Goal: Transaction & Acquisition: Book appointment/travel/reservation

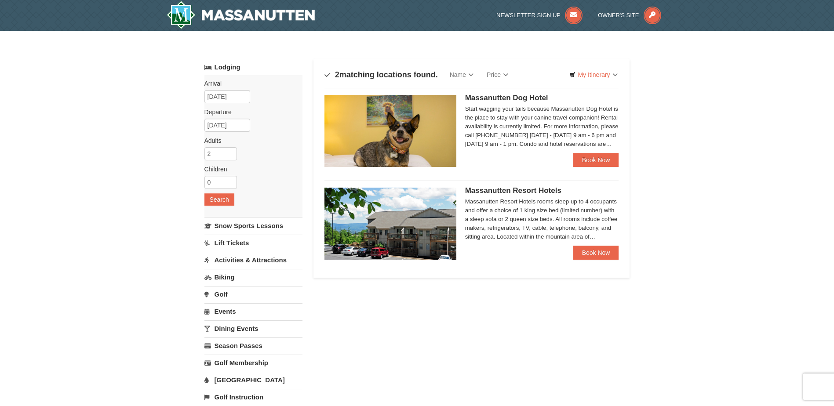
click at [514, 193] on span "Massanutten Resort Hotels" at bounding box center [513, 190] width 96 height 8
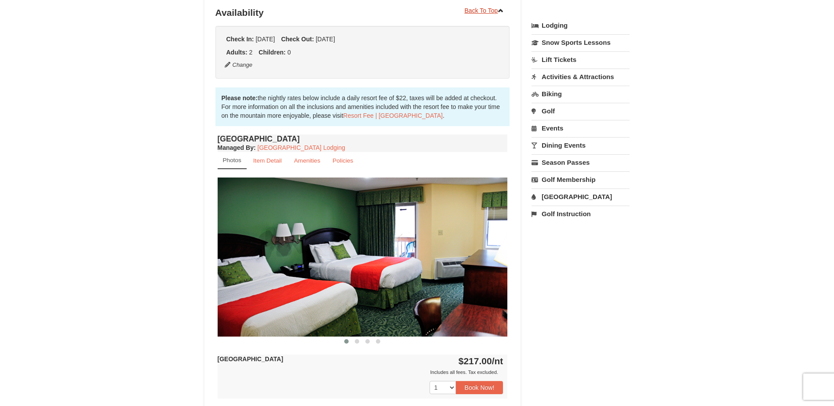
scroll to position [220, 0]
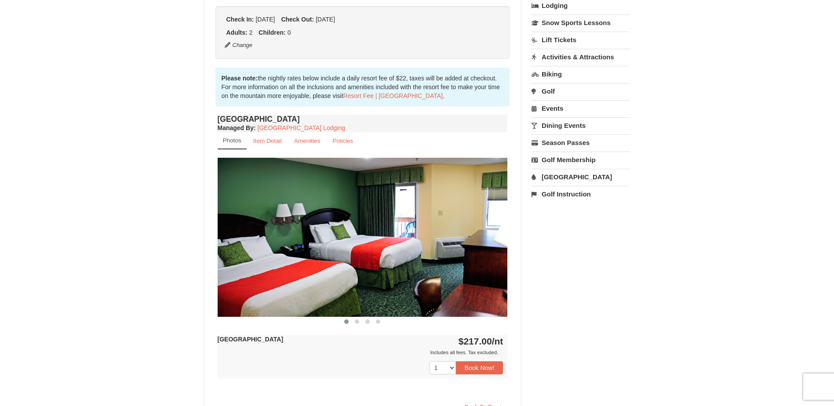
click at [468, 209] on img at bounding box center [363, 237] width 290 height 159
click at [478, 233] on img at bounding box center [363, 237] width 290 height 159
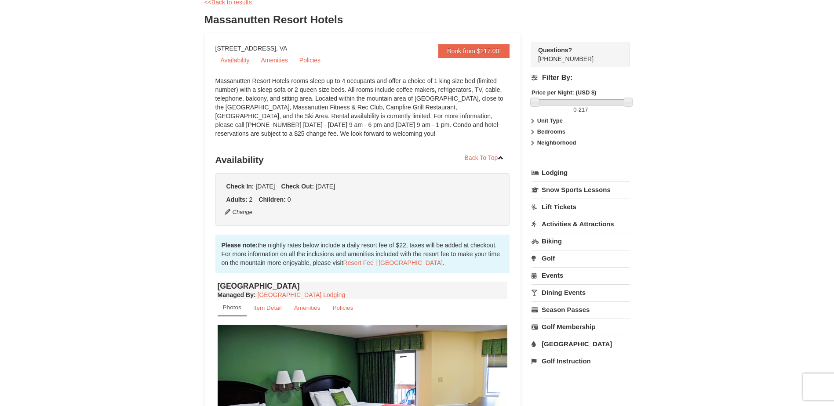
scroll to position [44, 0]
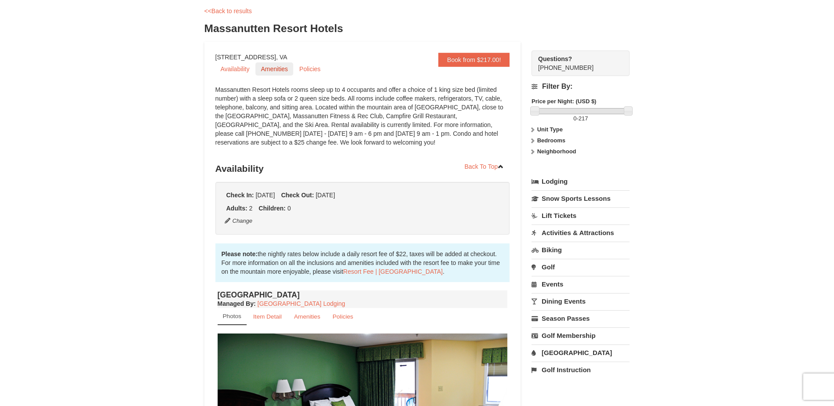
click at [265, 71] on link "Amenities" at bounding box center [274, 68] width 37 height 13
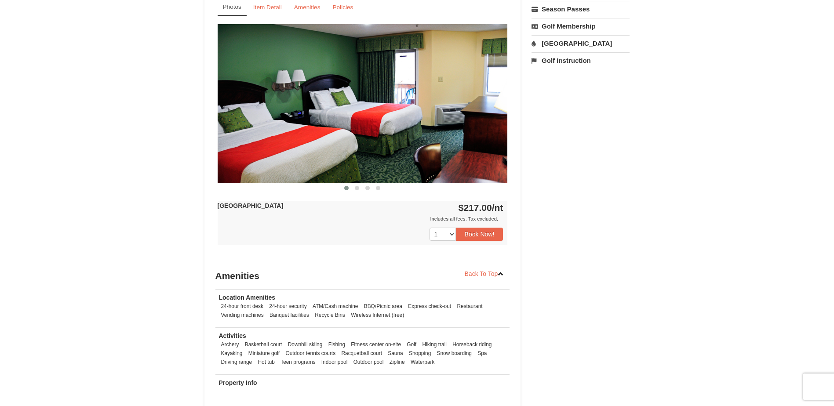
scroll to position [310, 0]
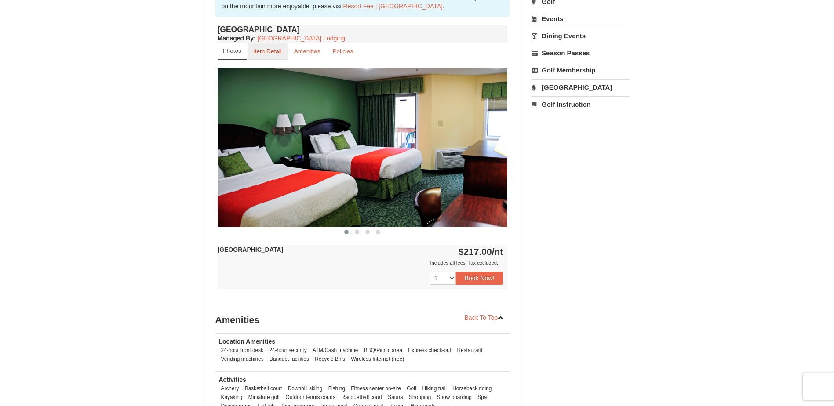
click at [264, 54] on small "Item Detail" at bounding box center [267, 51] width 29 height 7
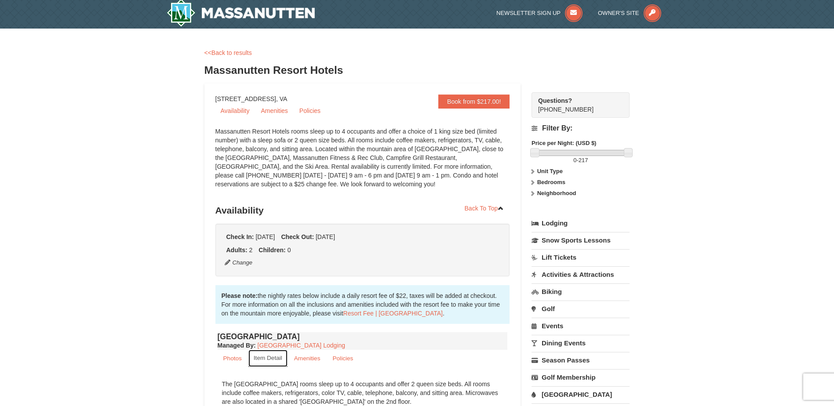
scroll to position [0, 0]
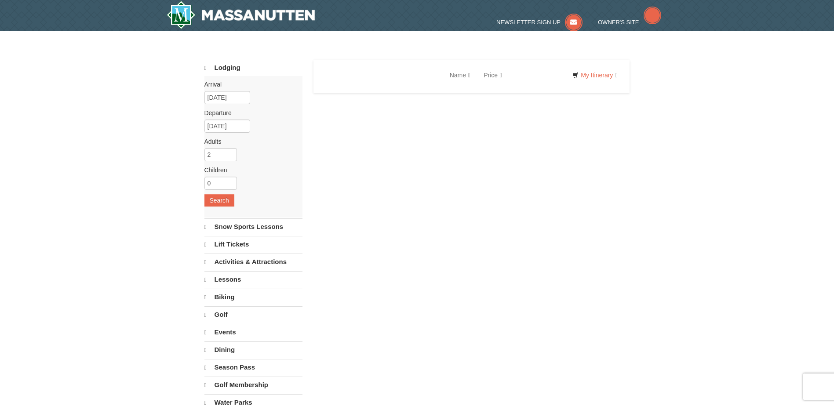
select select "9"
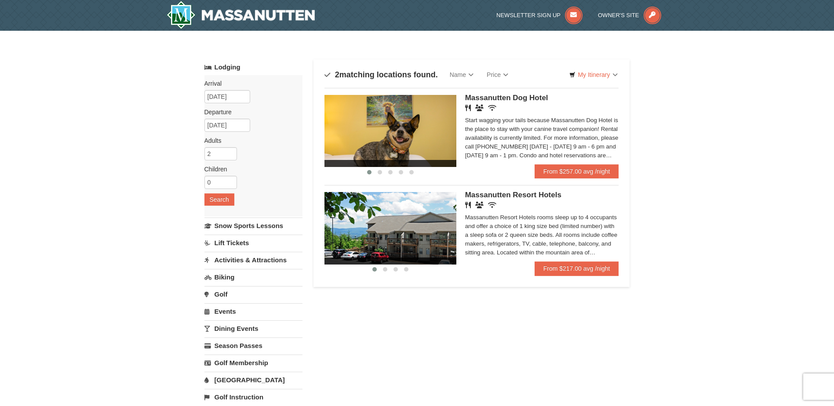
click at [409, 144] on img at bounding box center [391, 131] width 132 height 72
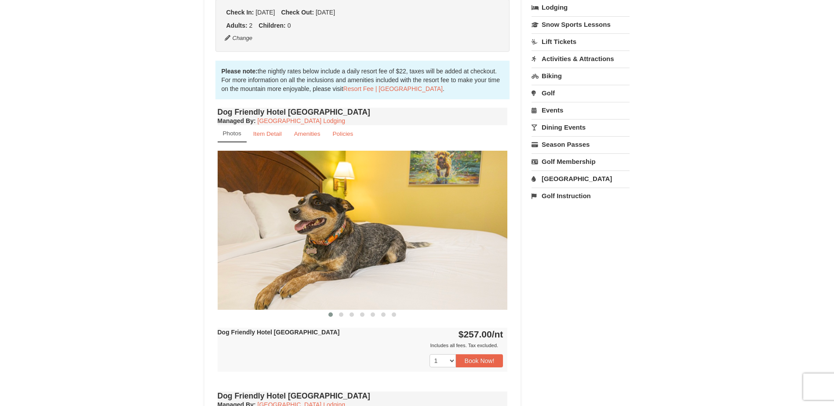
scroll to position [220, 0]
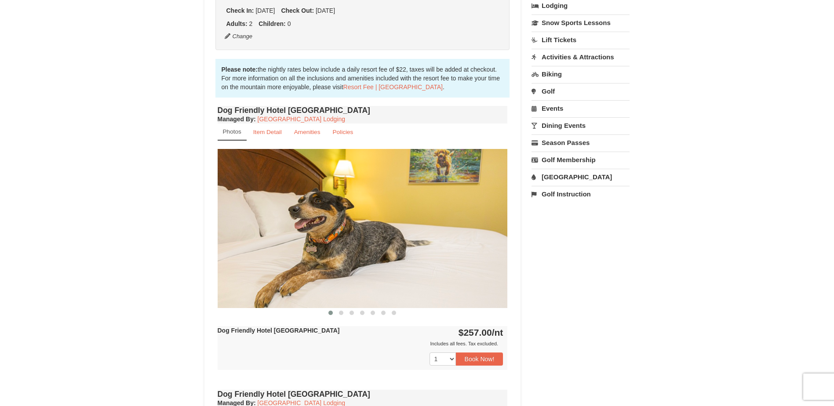
click at [468, 236] on img at bounding box center [363, 228] width 290 height 159
click at [340, 314] on span at bounding box center [341, 313] width 4 height 4
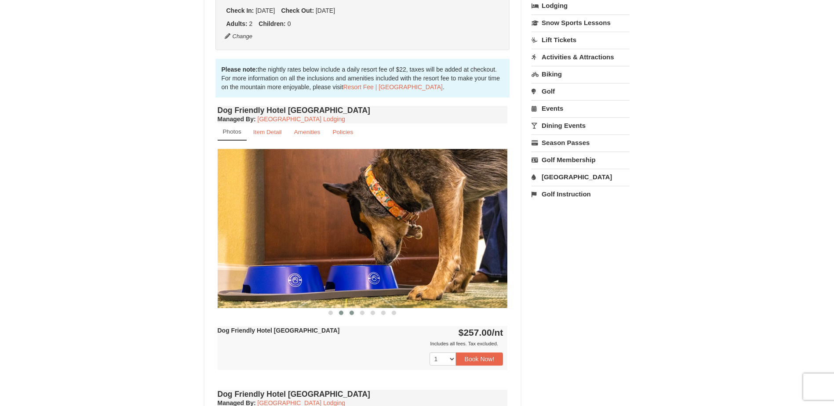
click at [349, 313] on button at bounding box center [352, 313] width 11 height 9
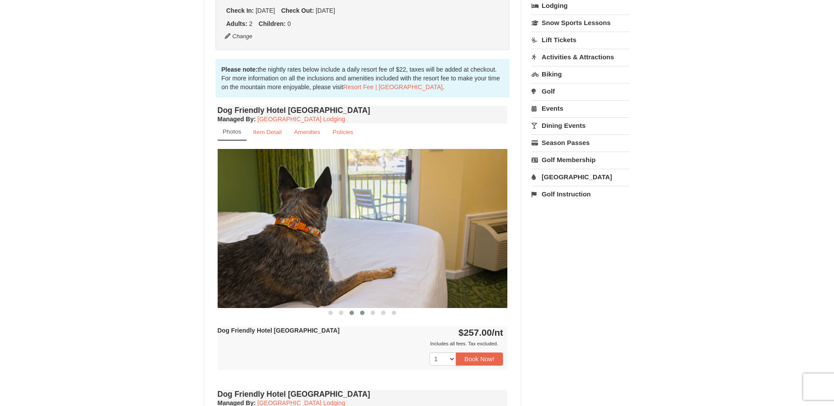
click at [361, 314] on span at bounding box center [362, 313] width 4 height 4
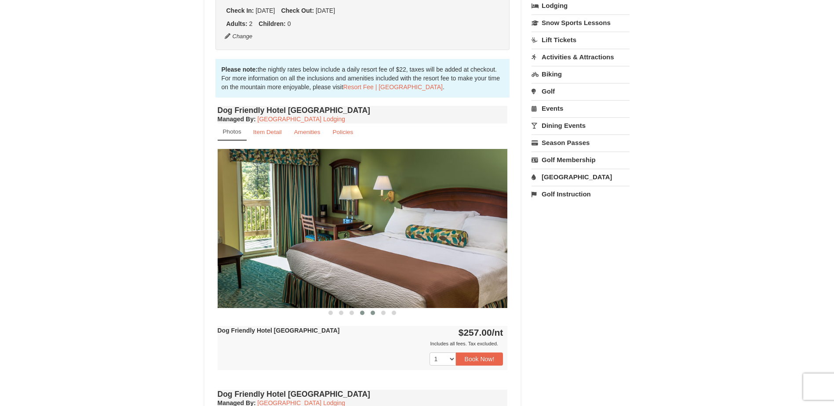
click at [371, 314] on span at bounding box center [373, 313] width 4 height 4
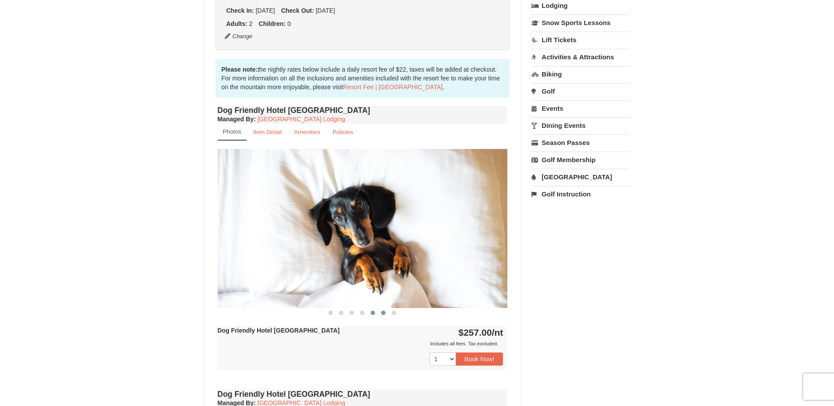
click at [382, 314] on span at bounding box center [383, 313] width 4 height 4
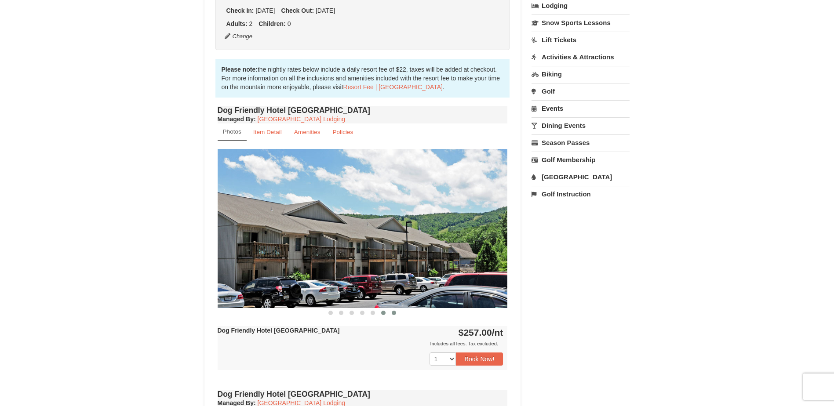
click at [393, 314] on span at bounding box center [394, 313] width 4 height 4
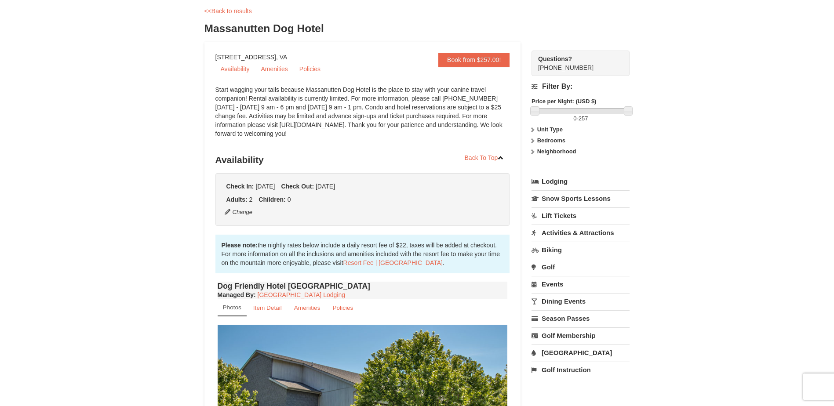
scroll to position [0, 0]
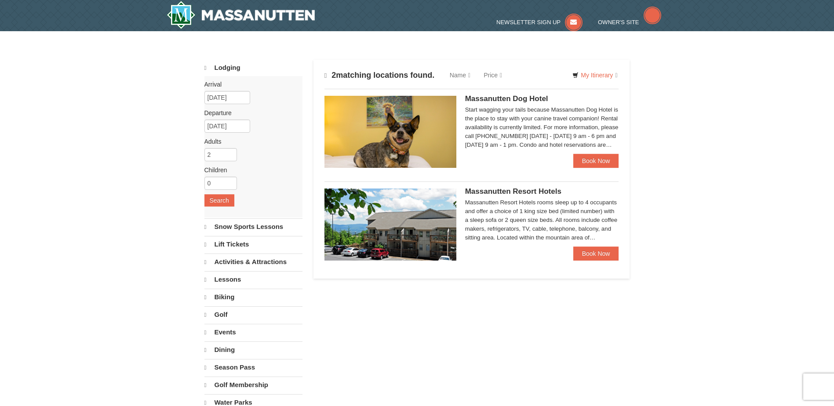
select select "9"
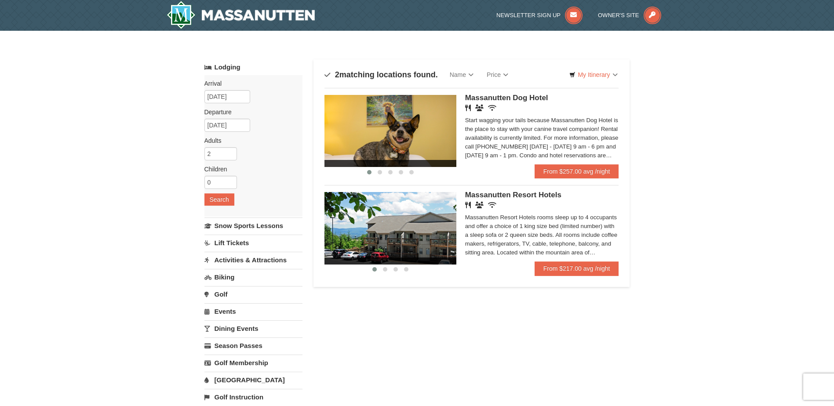
click at [370, 214] on img at bounding box center [391, 228] width 132 height 72
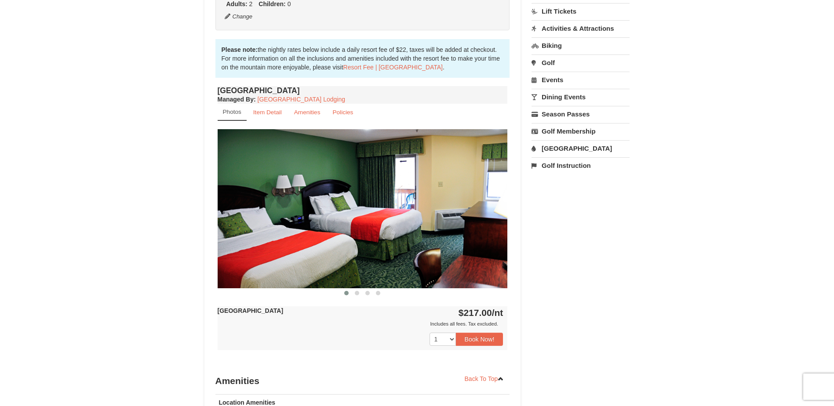
scroll to position [264, 0]
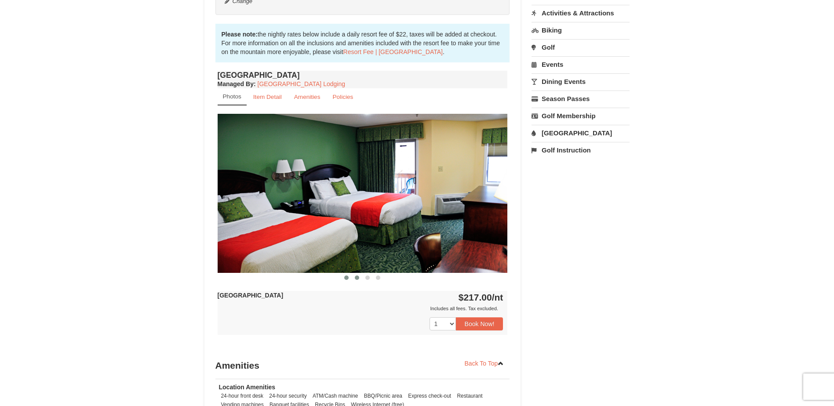
click at [360, 277] on button at bounding box center [357, 278] width 11 height 9
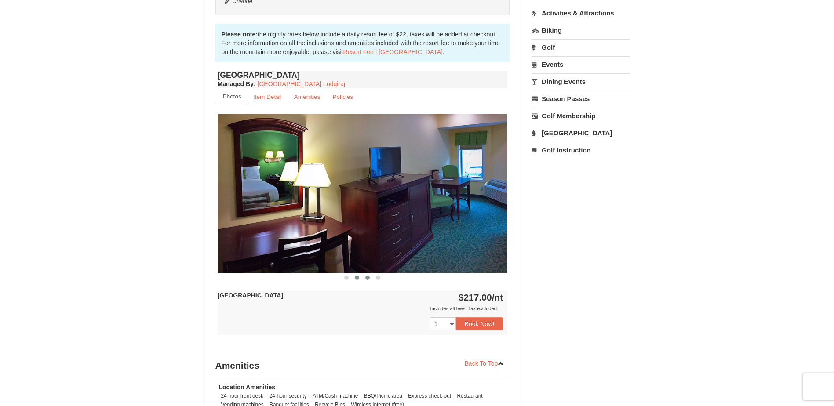
click at [368, 280] on span at bounding box center [367, 278] width 4 height 4
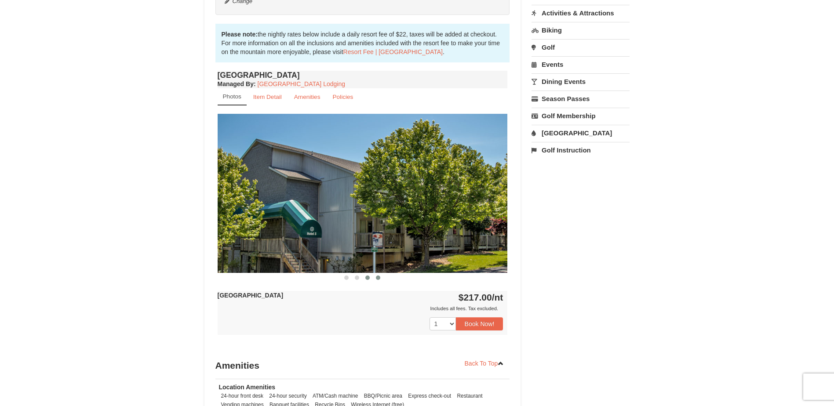
click at [378, 279] on span at bounding box center [378, 278] width 4 height 4
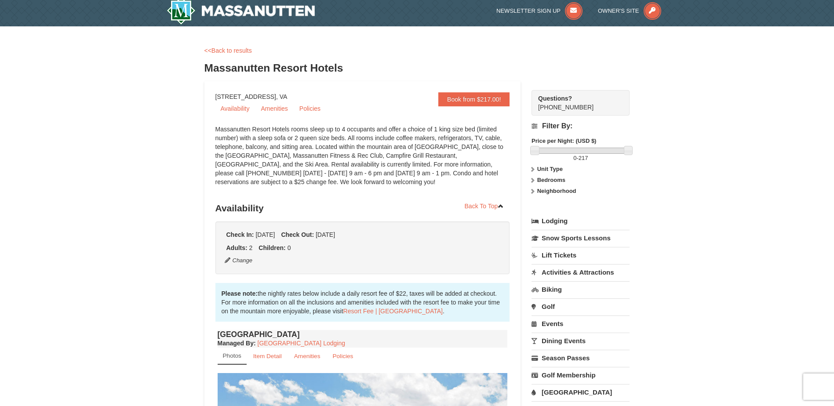
scroll to position [0, 0]
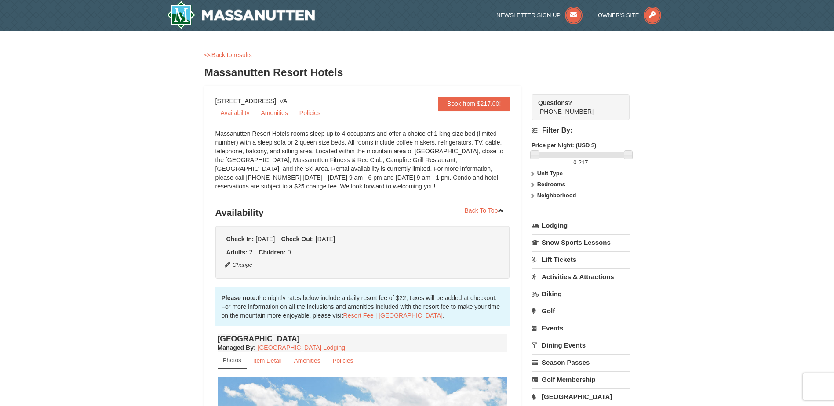
click at [540, 173] on strong "Unit Type" at bounding box center [550, 173] width 26 height 7
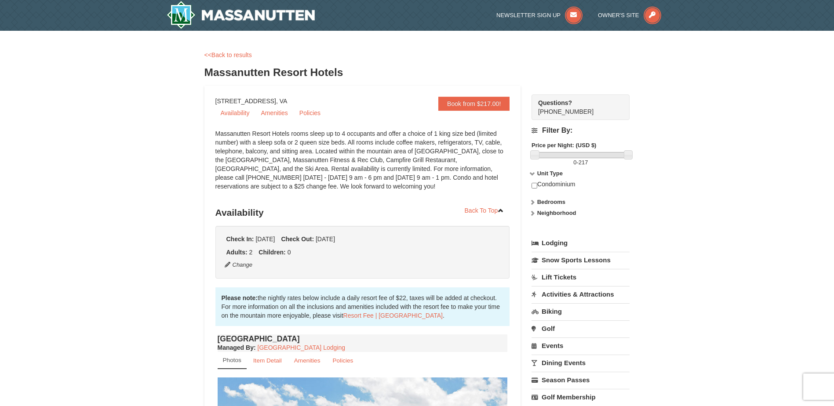
click at [540, 173] on strong "Unit Type" at bounding box center [550, 173] width 26 height 7
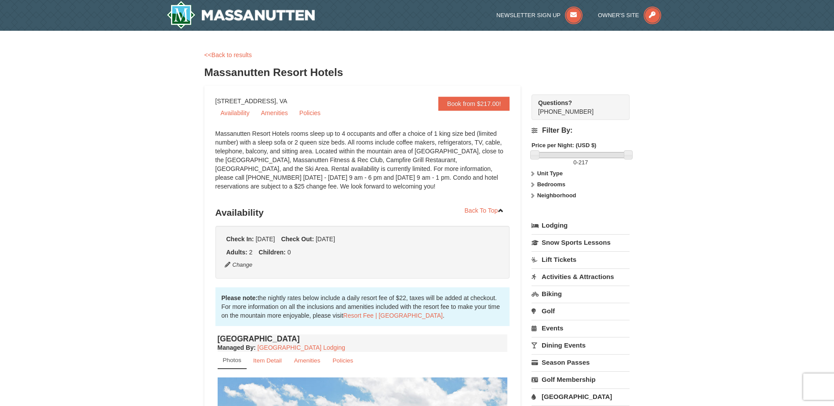
click at [537, 183] on strong "Bedrooms" at bounding box center [551, 184] width 28 height 7
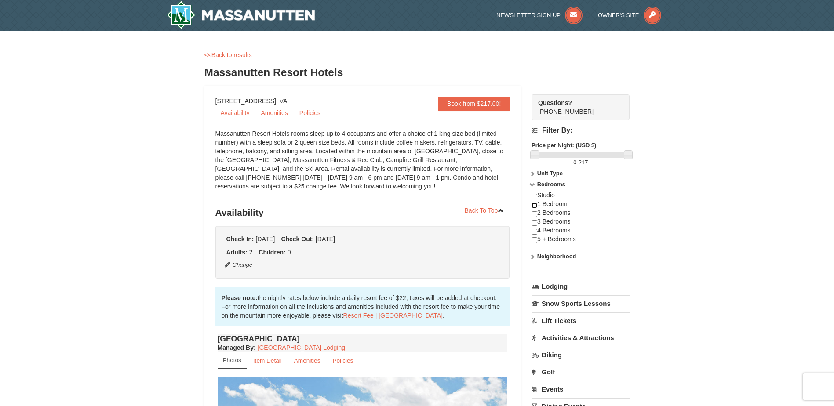
click at [535, 207] on input "checkbox" at bounding box center [535, 206] width 6 height 6
checkbox input "true"
